Goal: Understand process/instructions: Learn how to perform a task or action

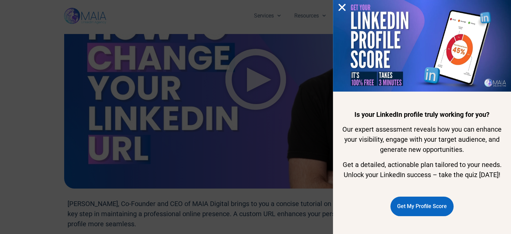
scroll to position [8, 0]
click at [406, 204] on span "Get My Profile Score" at bounding box center [422, 206] width 50 height 13
click at [341, 8] on use "Close" at bounding box center [342, 7] width 7 height 7
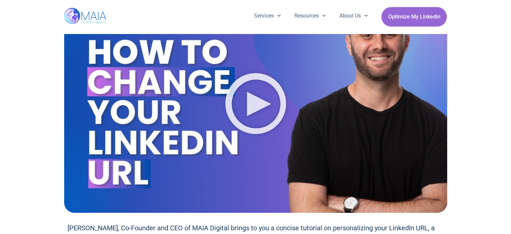
scroll to position [0, 0]
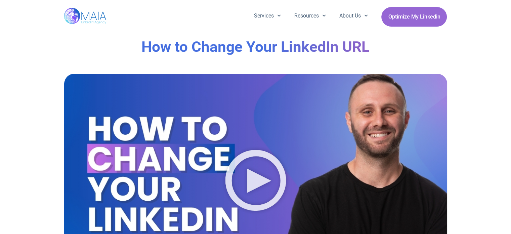
click at [267, 133] on div at bounding box center [255, 181] width 383 height 215
click at [265, 166] on icon "Play Video" at bounding box center [255, 180] width 61 height 61
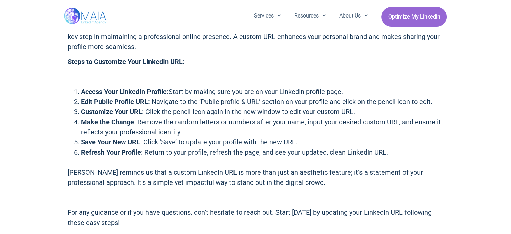
scroll to position [269, 0]
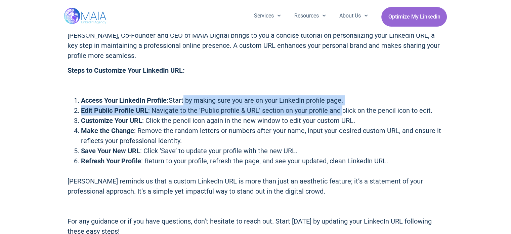
drag, startPoint x: 184, startPoint y: 102, endPoint x: 350, endPoint y: 108, distance: 165.8
click at [350, 108] on div "[PERSON_NAME], Co-Founder and CEO of MAIA Digital brings to you a concise tutor…" at bounding box center [256, 133] width 376 height 206
click at [350, 108] on span ": Navigate to the ‘Public profile & URL’ section on your profile and click on t…" at bounding box center [290, 110] width 284 height 8
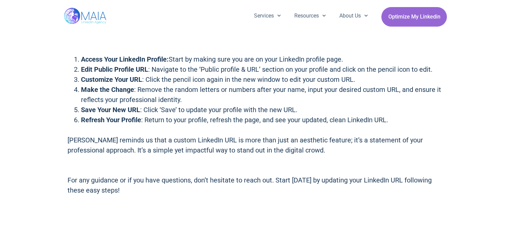
scroll to position [336, 0]
